Goal: Task Accomplishment & Management: Use online tool/utility

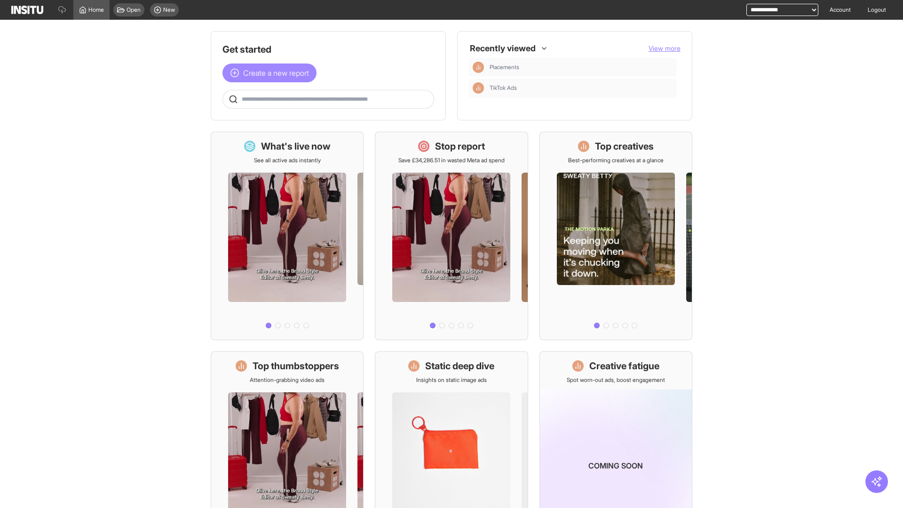
click at [272, 73] on span "Create a new report" at bounding box center [276, 72] width 66 height 11
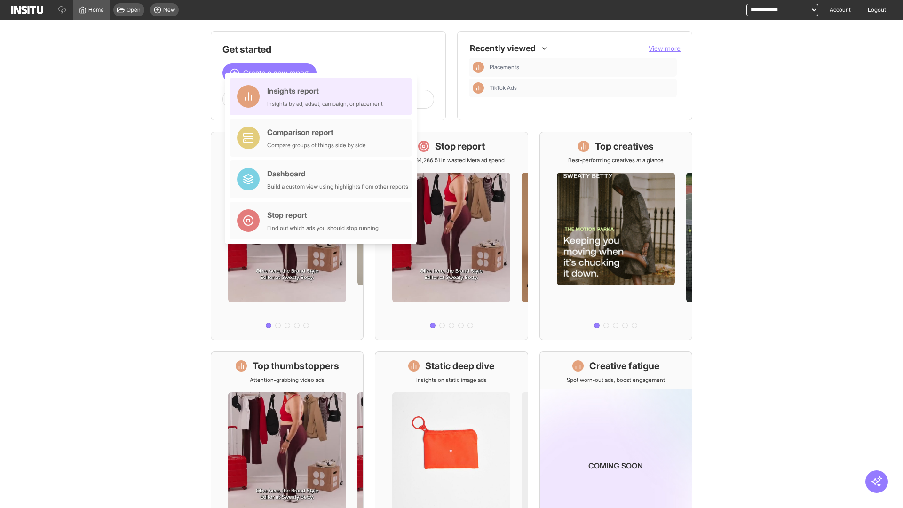
click at [323, 96] on div "Insights report Insights by ad, adset, campaign, or placement" at bounding box center [325, 96] width 116 height 23
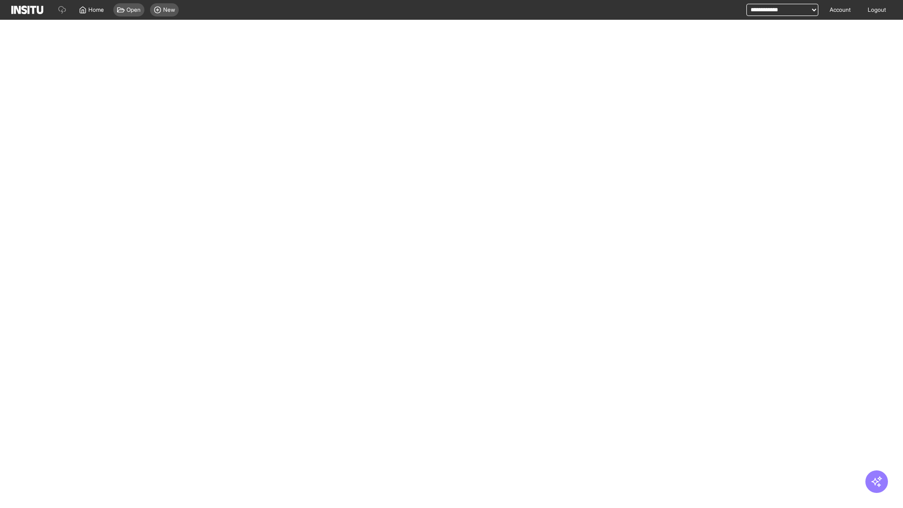
select select "**"
